Goal: Information Seeking & Learning: Learn about a topic

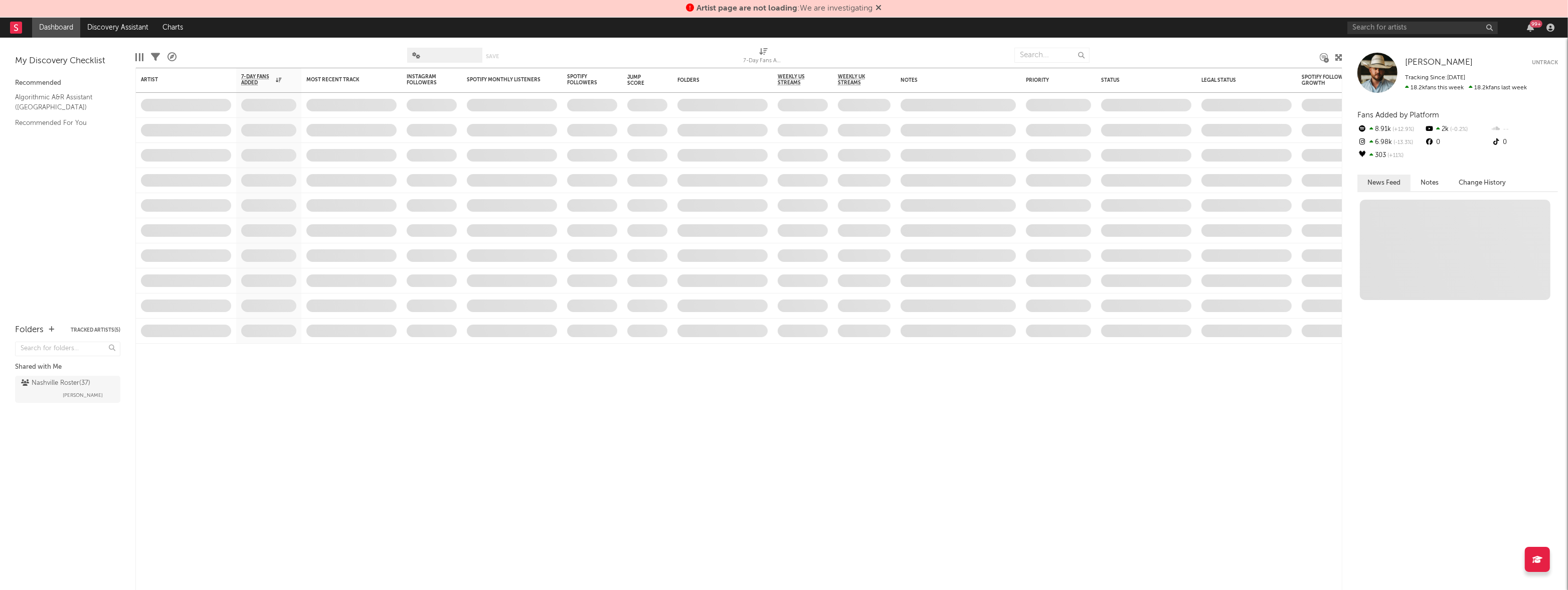
click at [882, 8] on icon at bounding box center [879, 8] width 6 height 8
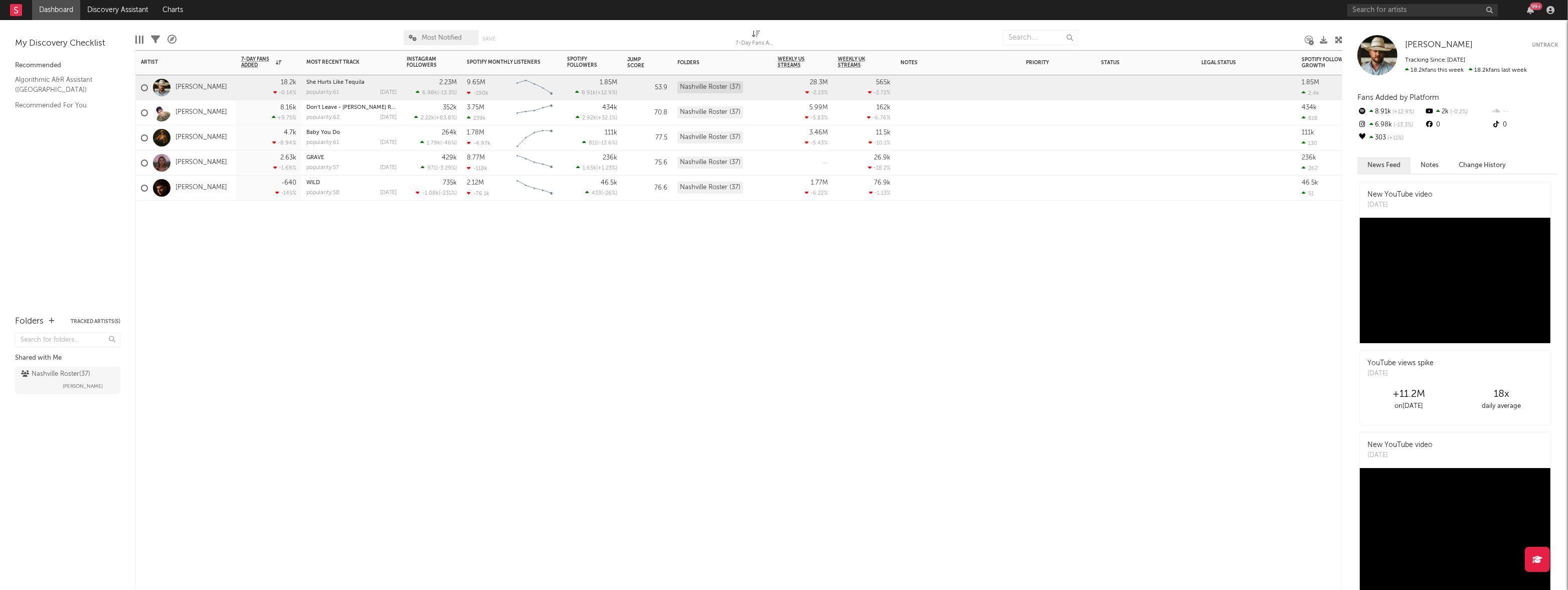
click at [244, 108] on div "8.16k +9.75 %" at bounding box center [268, 113] width 55 height 24
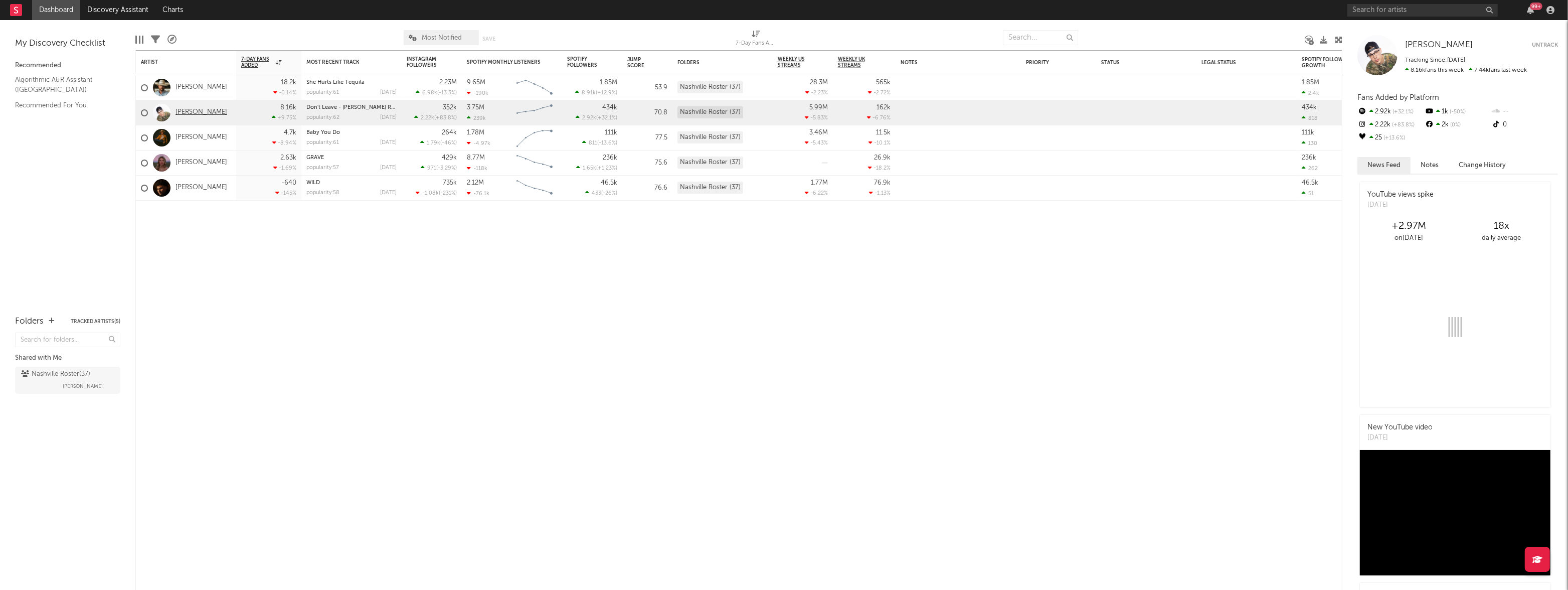
click at [197, 111] on link "[PERSON_NAME]" at bounding box center [201, 112] width 52 height 8
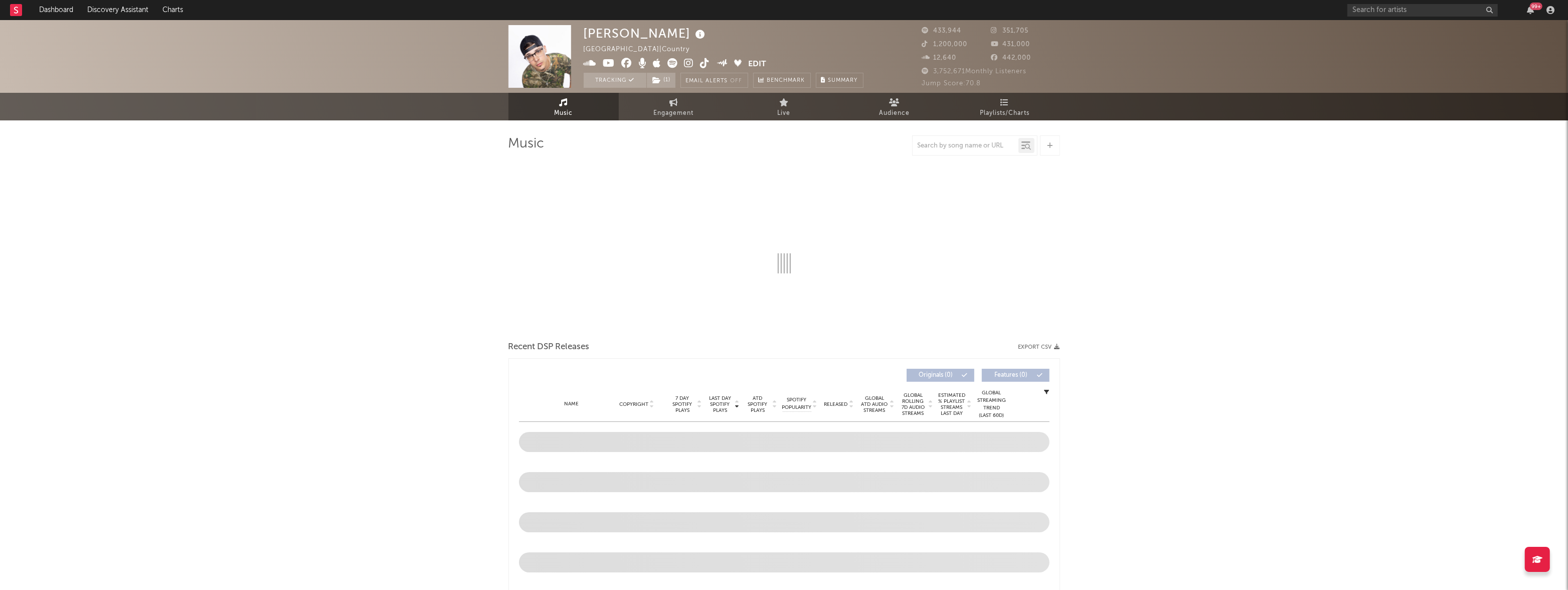
select select "6m"
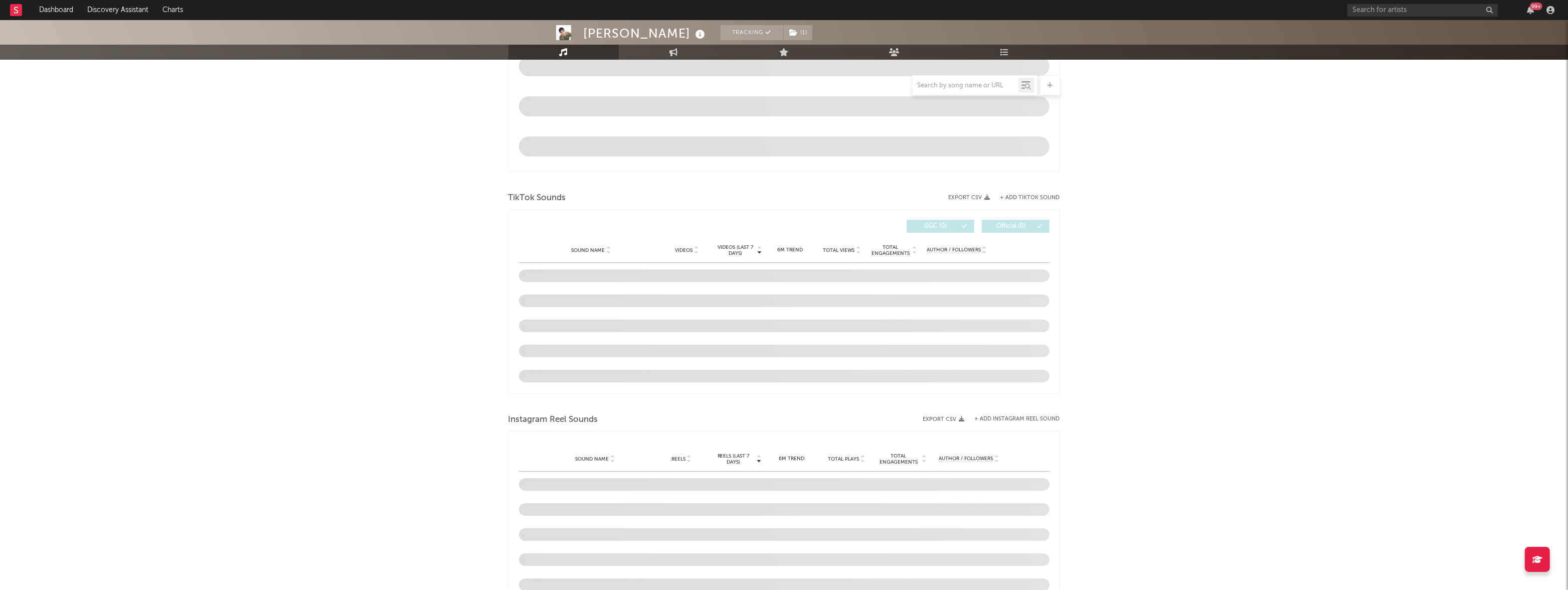
scroll to position [542, 0]
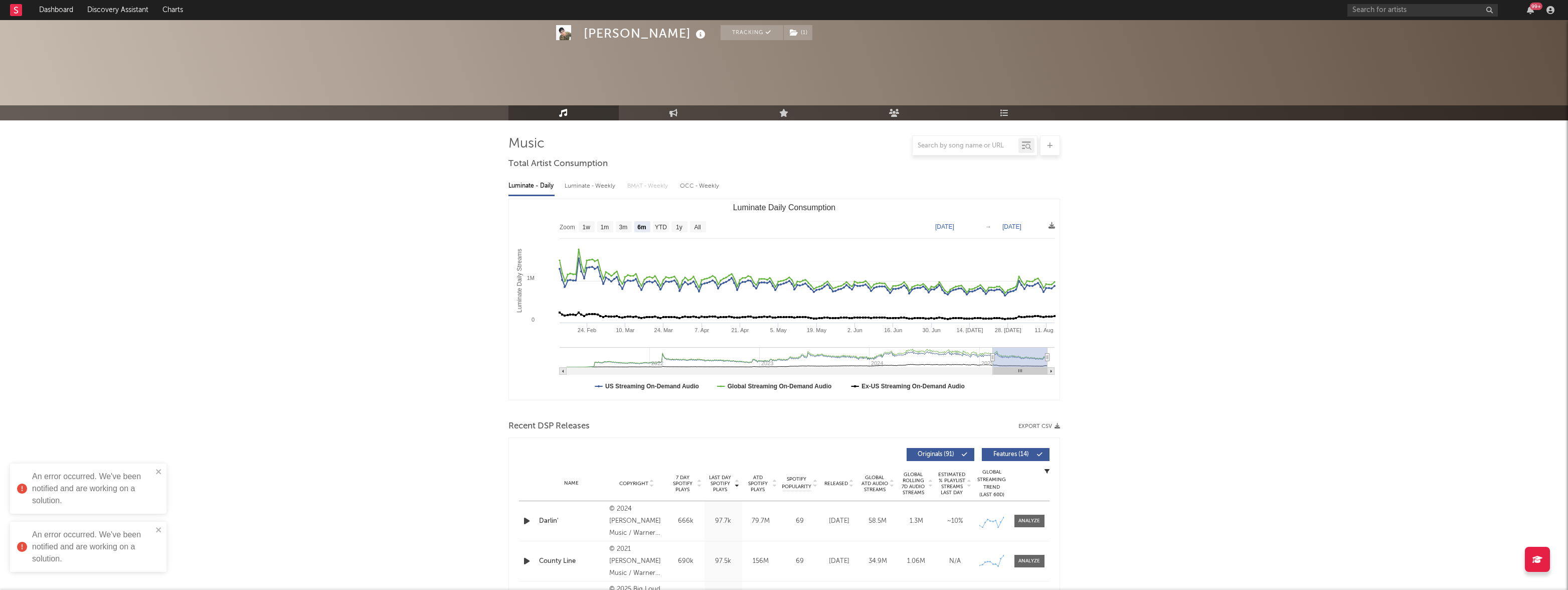
select select "6m"
